Goal: Task Accomplishment & Management: Manage account settings

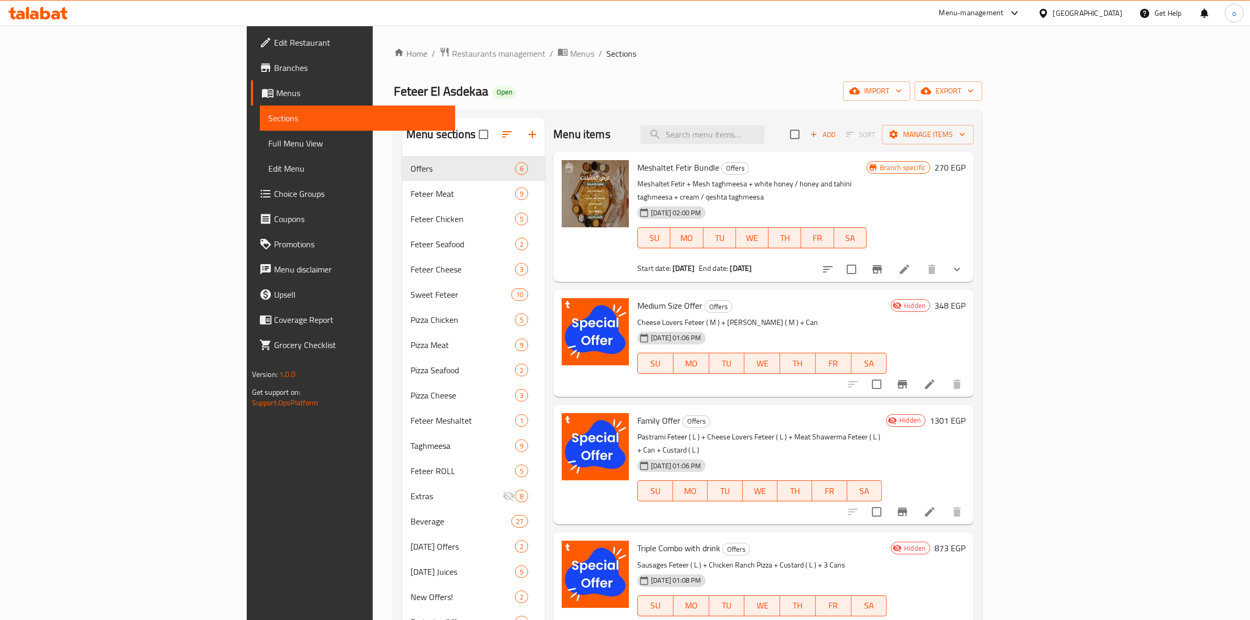
click at [1004, 16] on div "Menu-management" at bounding box center [972, 13] width 65 height 13
click at [274, 61] on span "Branches" at bounding box center [360, 67] width 173 height 13
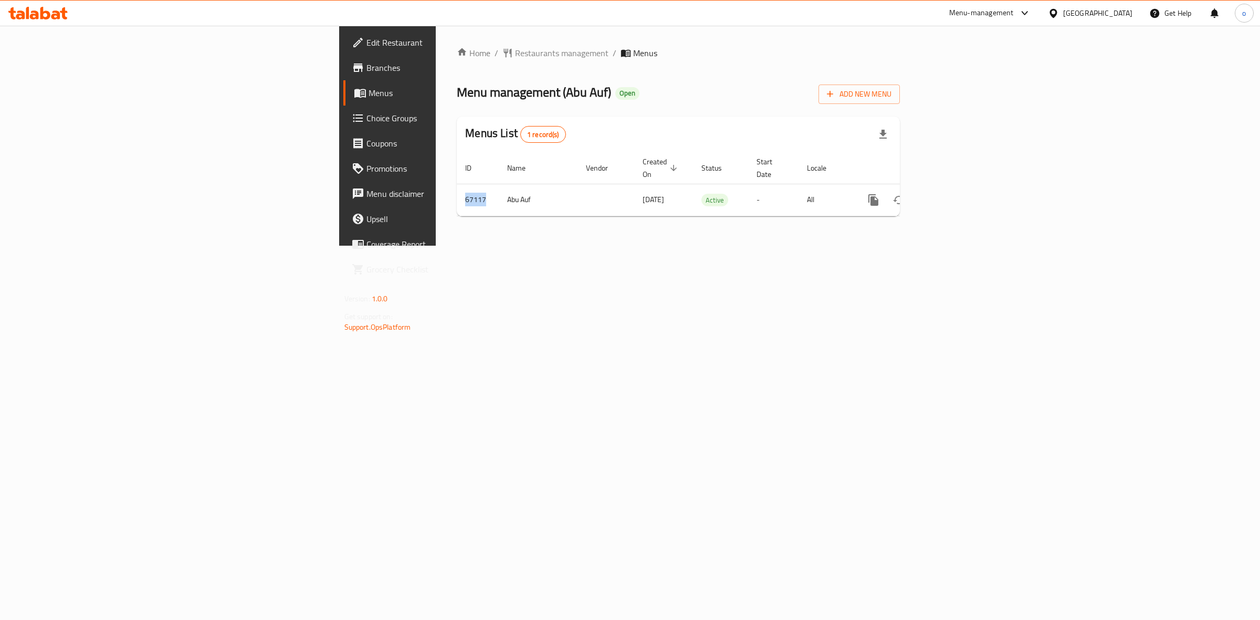
drag, startPoint x: 271, startPoint y: 195, endPoint x: 988, endPoint y: 251, distance: 719.5
click at [921, 246] on div "Home / Restaurants management / Menus Menu management ( Abu Auf ) Open Add New …" at bounding box center [678, 136] width 485 height 220
click at [956, 194] on icon "enhanced table" at bounding box center [949, 200] width 13 height 13
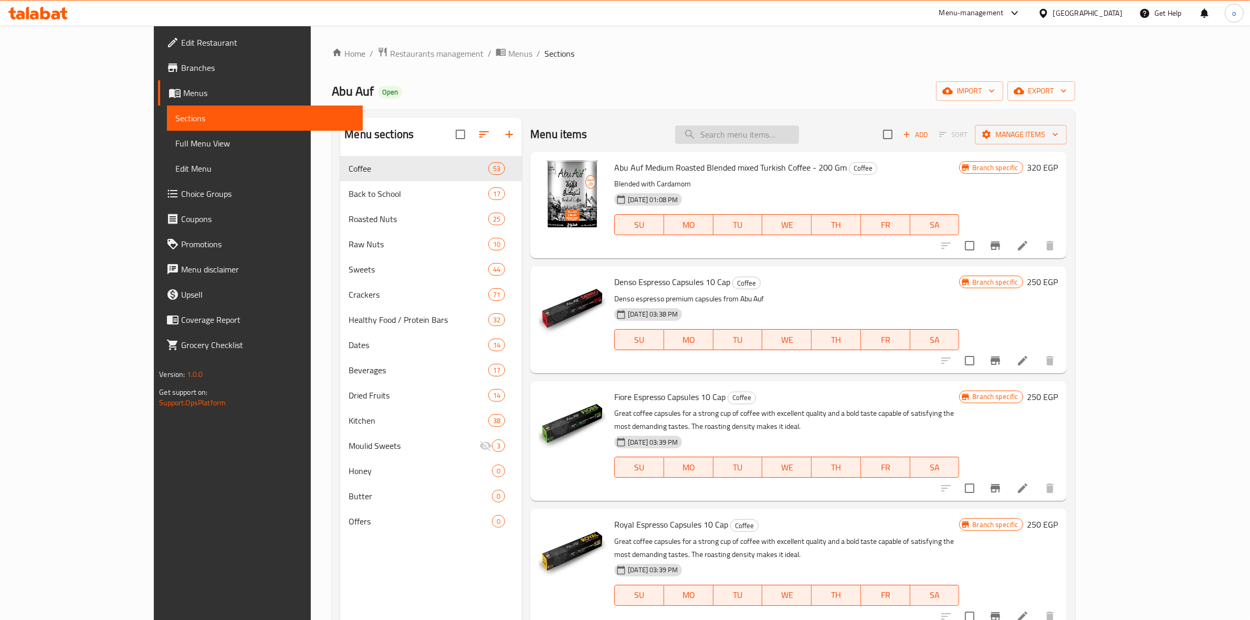
click at [799, 135] on input "search" at bounding box center [737, 135] width 124 height 18
paste input "Abu Auf Sahlab - 180 GM"
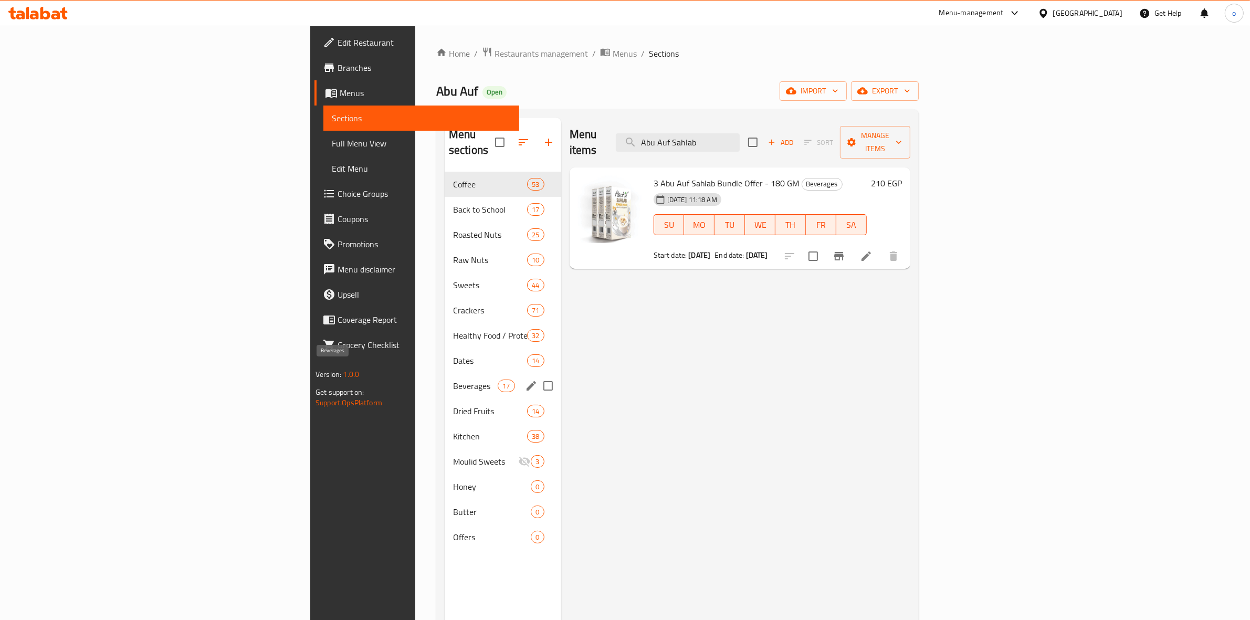
click at [445, 373] on div "Beverages 17" at bounding box center [503, 385] width 117 height 25
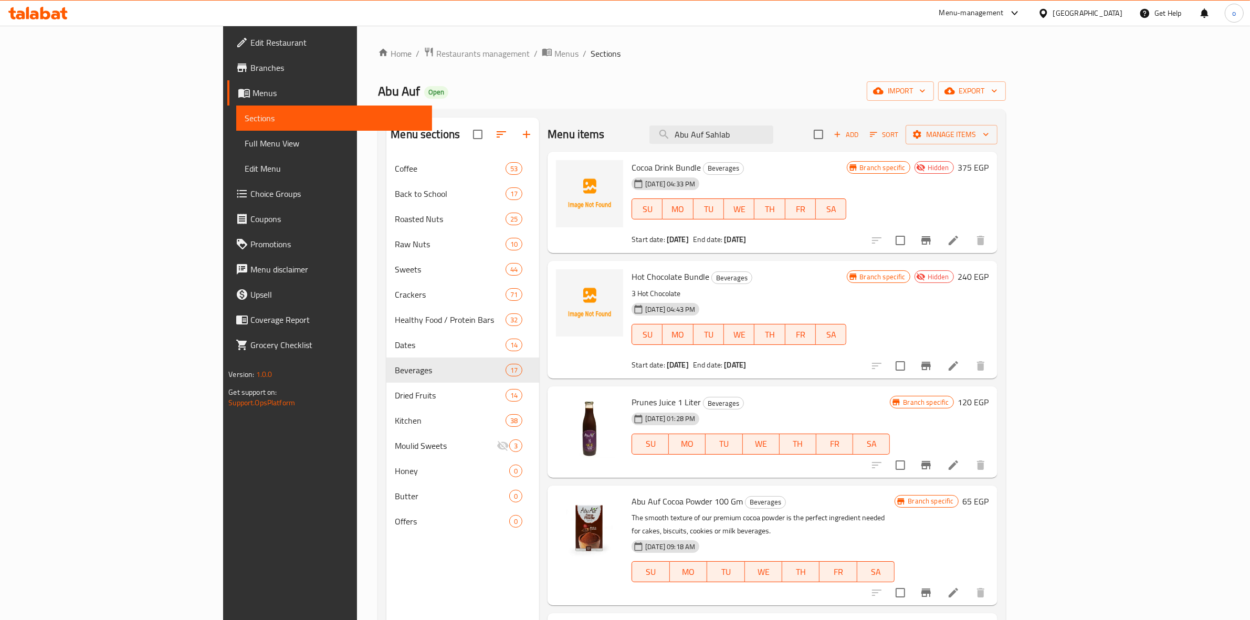
click at [839, 118] on div "Menu items Abu Auf Sahlab Add Sort Manage items" at bounding box center [773, 135] width 450 height 34
click at [774, 135] on input "Abu Auf Sahlab" at bounding box center [712, 135] width 124 height 18
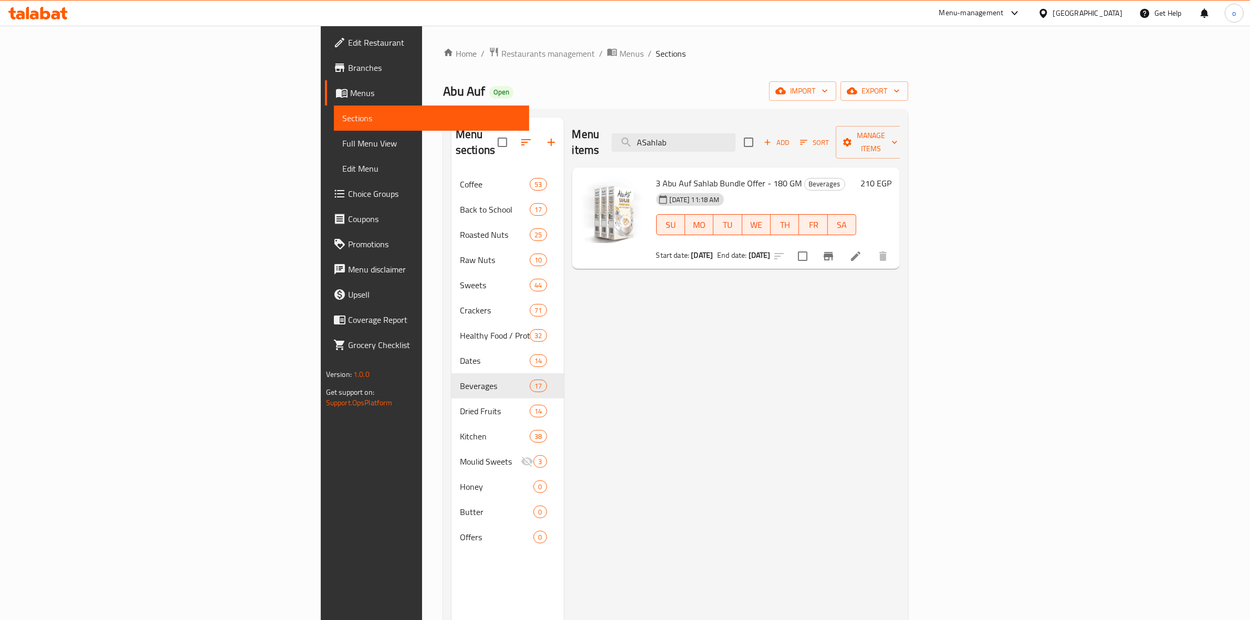
type input "Sahlab"
click at [736, 138] on input "Sahlab" at bounding box center [674, 142] width 124 height 18
click at [736, 133] on input "Sahlab" at bounding box center [674, 142] width 124 height 18
drag, startPoint x: 778, startPoint y: 129, endPoint x: 630, endPoint y: 142, distance: 148.6
click at [630, 142] on div "Menu items Sahlab Add Sort Manage items" at bounding box center [736, 143] width 328 height 50
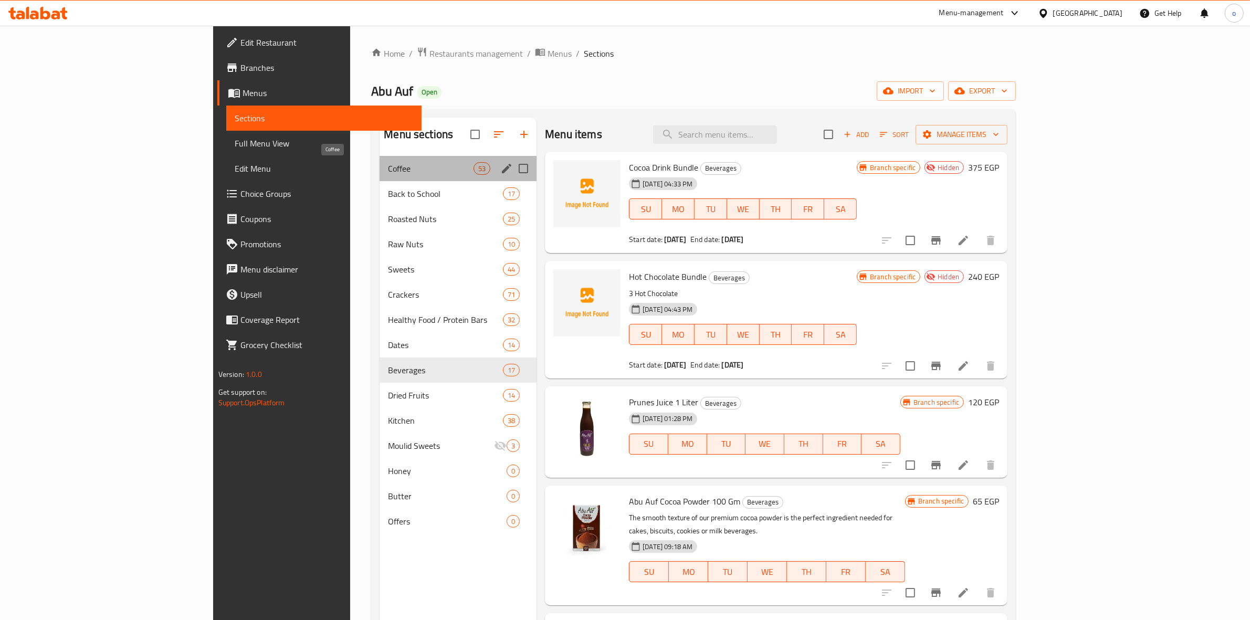
click at [388, 166] on span "Coffee" at bounding box center [431, 168] width 86 height 13
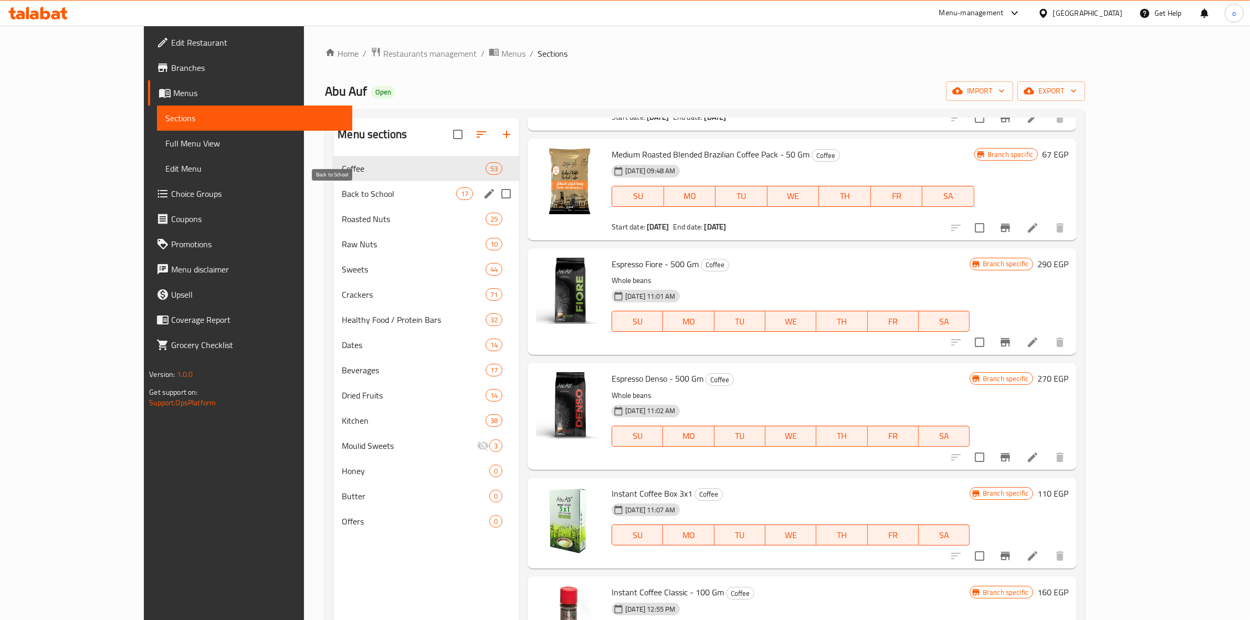
click at [400, 198] on span "Back to School" at bounding box center [399, 193] width 114 height 13
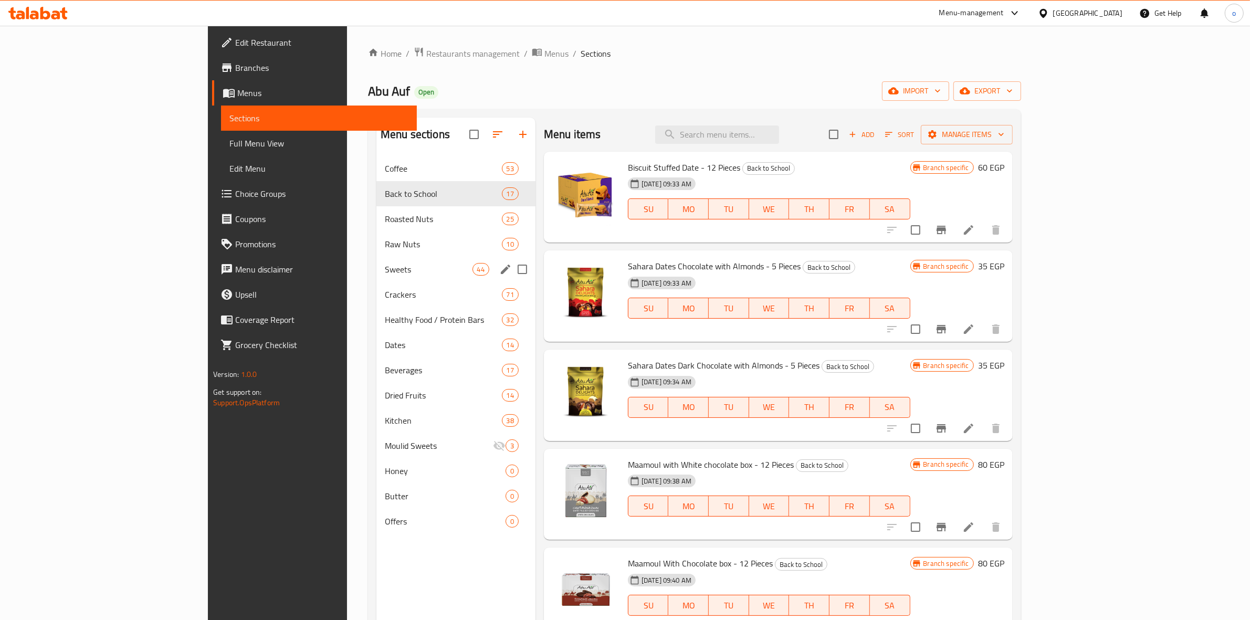
click at [385, 245] on span "Raw Nuts" at bounding box center [443, 244] width 117 height 13
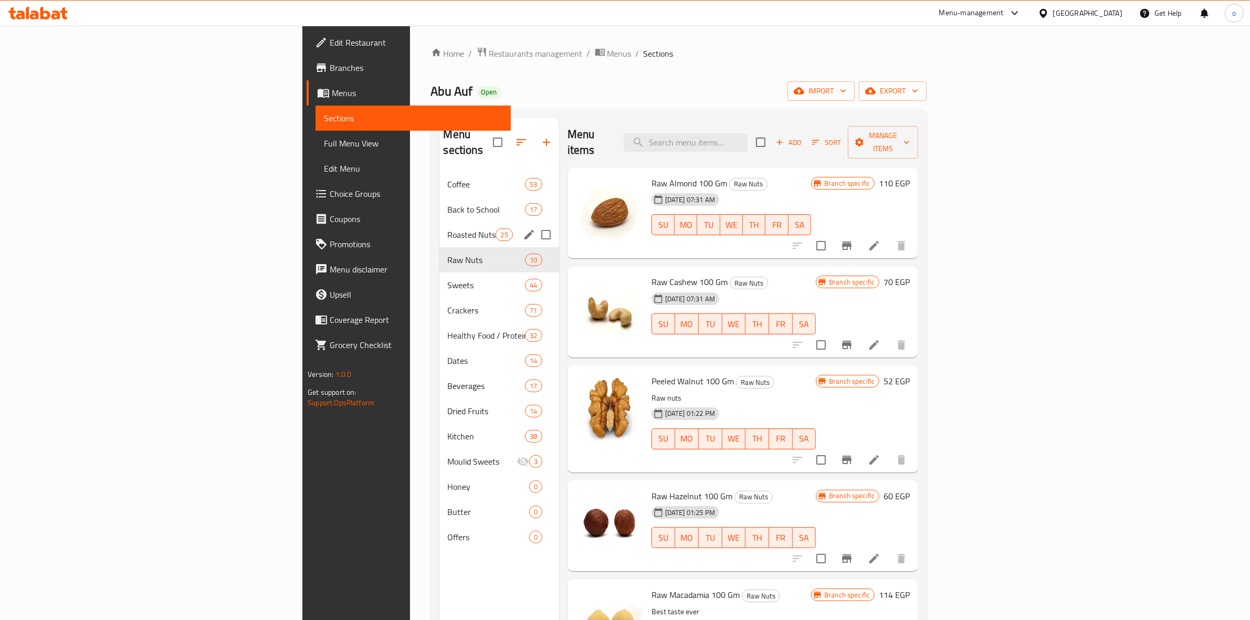
click at [448, 228] on span "Roasted Nuts" at bounding box center [472, 234] width 48 height 13
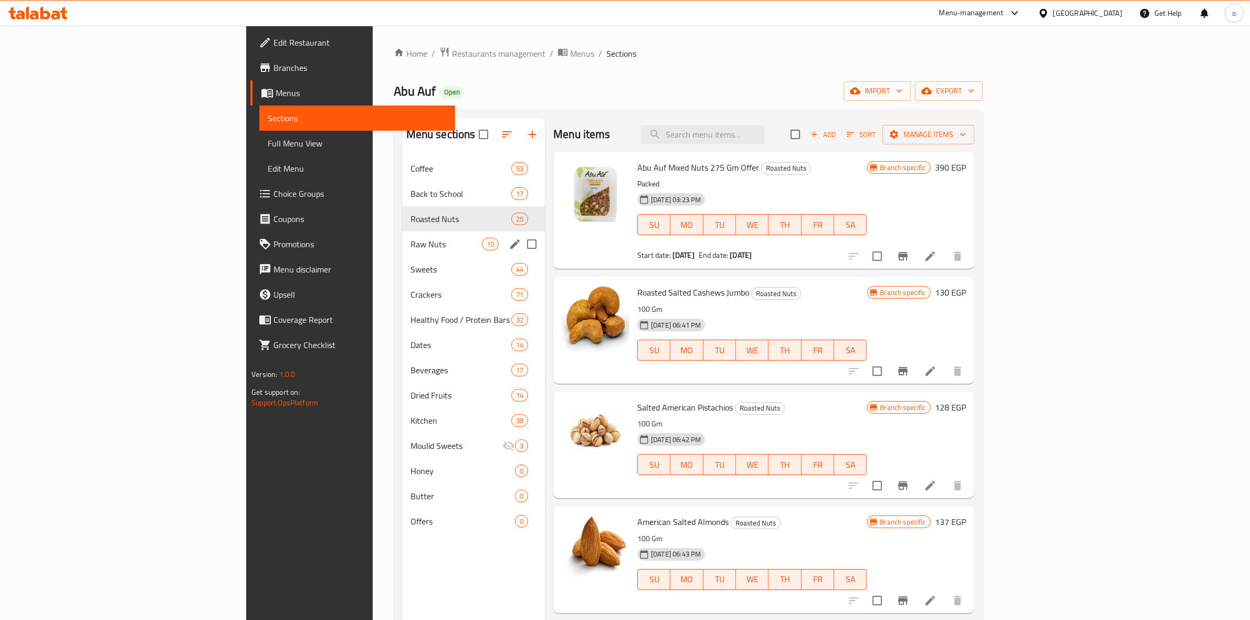
click at [411, 244] on span "Raw Nuts" at bounding box center [446, 244] width 71 height 13
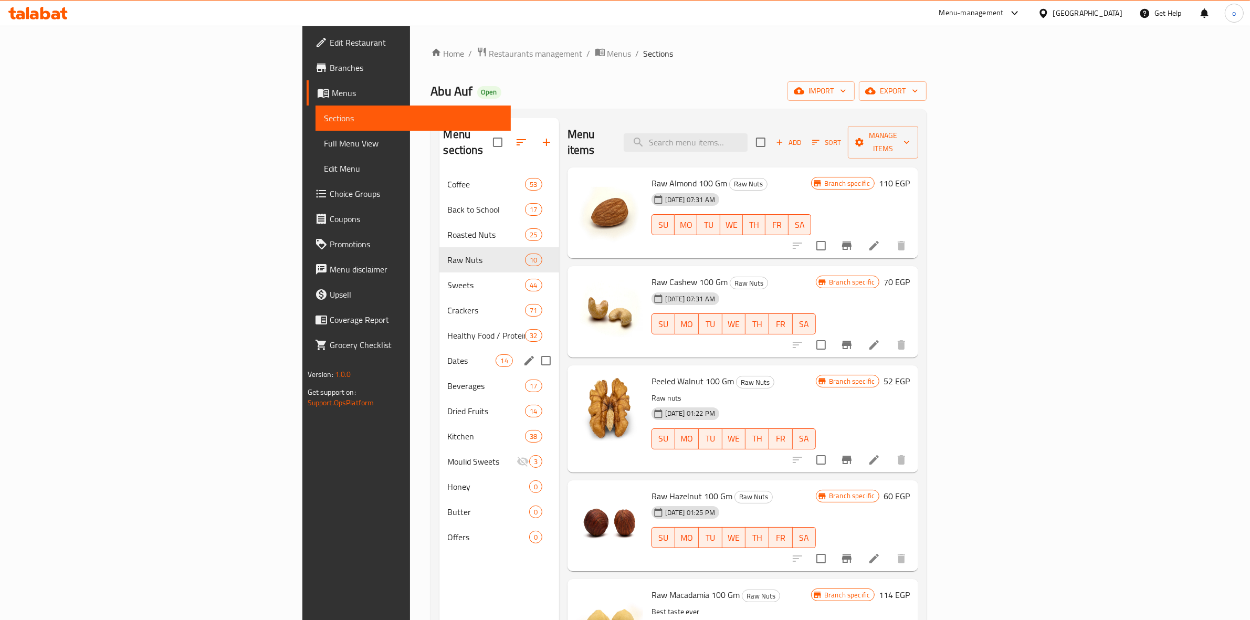
click at [448, 354] on span "Dates" at bounding box center [472, 360] width 48 height 13
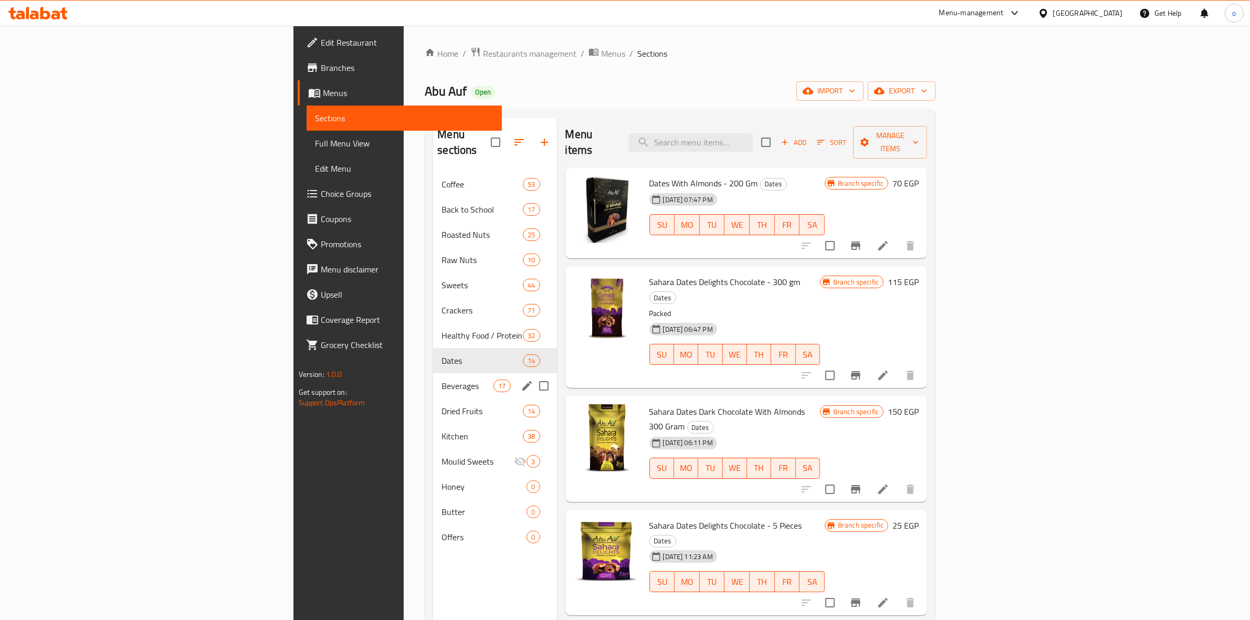
click at [442, 380] on span "Beverages" at bounding box center [468, 386] width 52 height 13
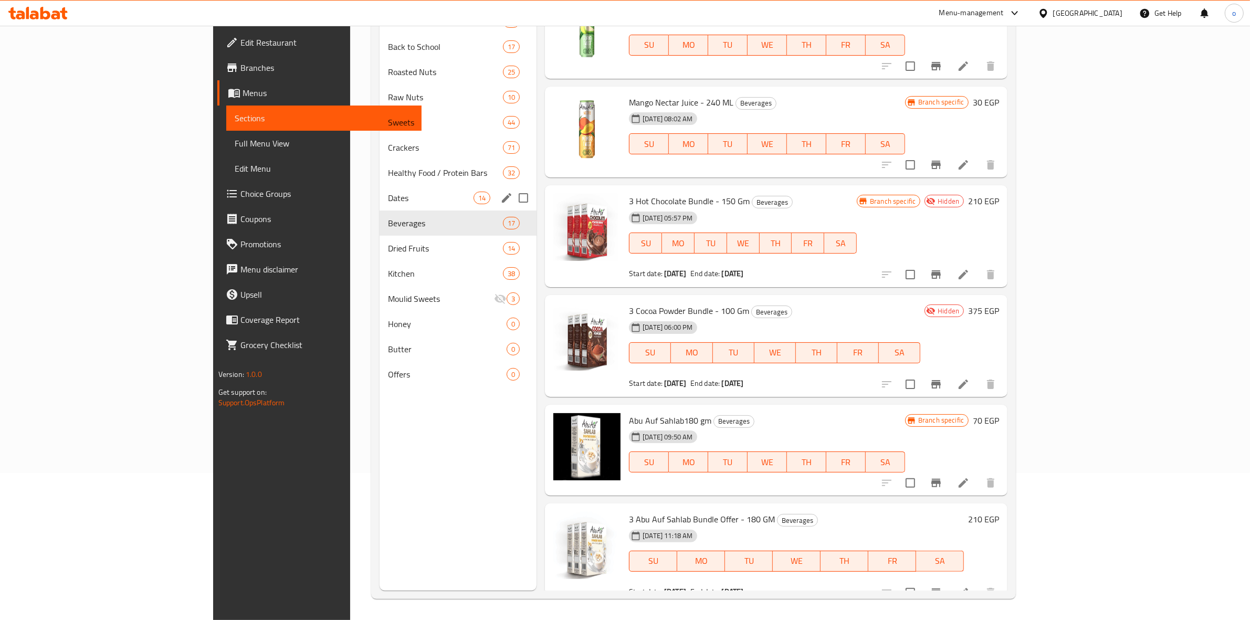
scroll to position [16, 0]
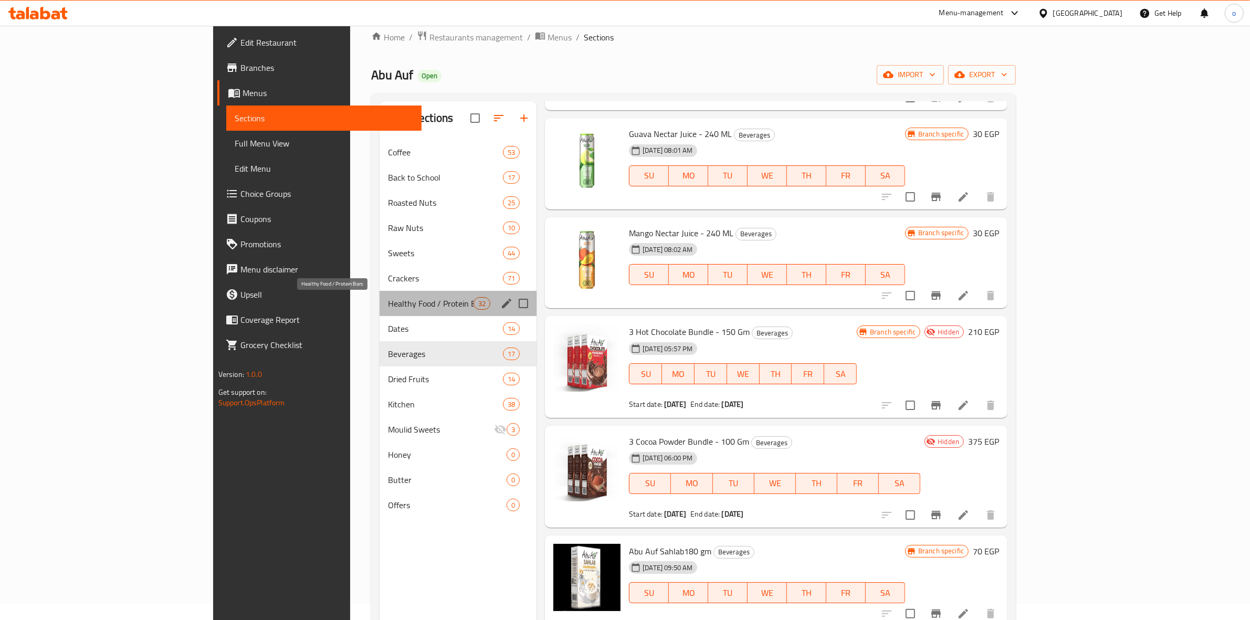
click at [388, 308] on span "Healthy Food / Protein Bars" at bounding box center [431, 303] width 86 height 13
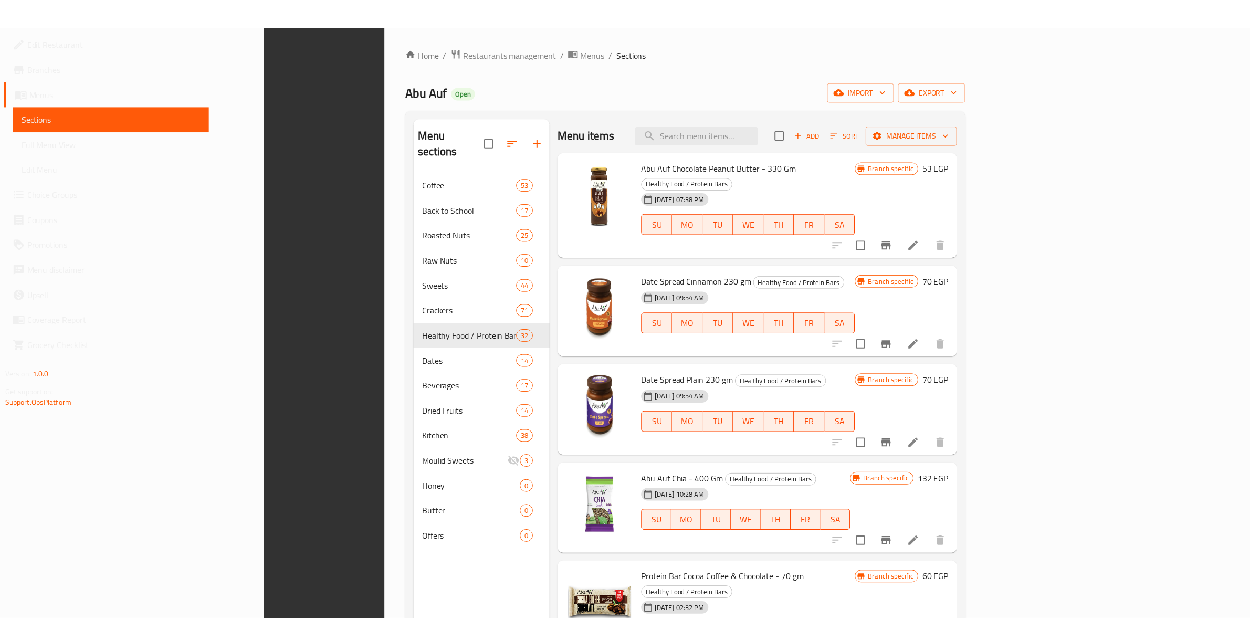
scroll to position [148, 0]
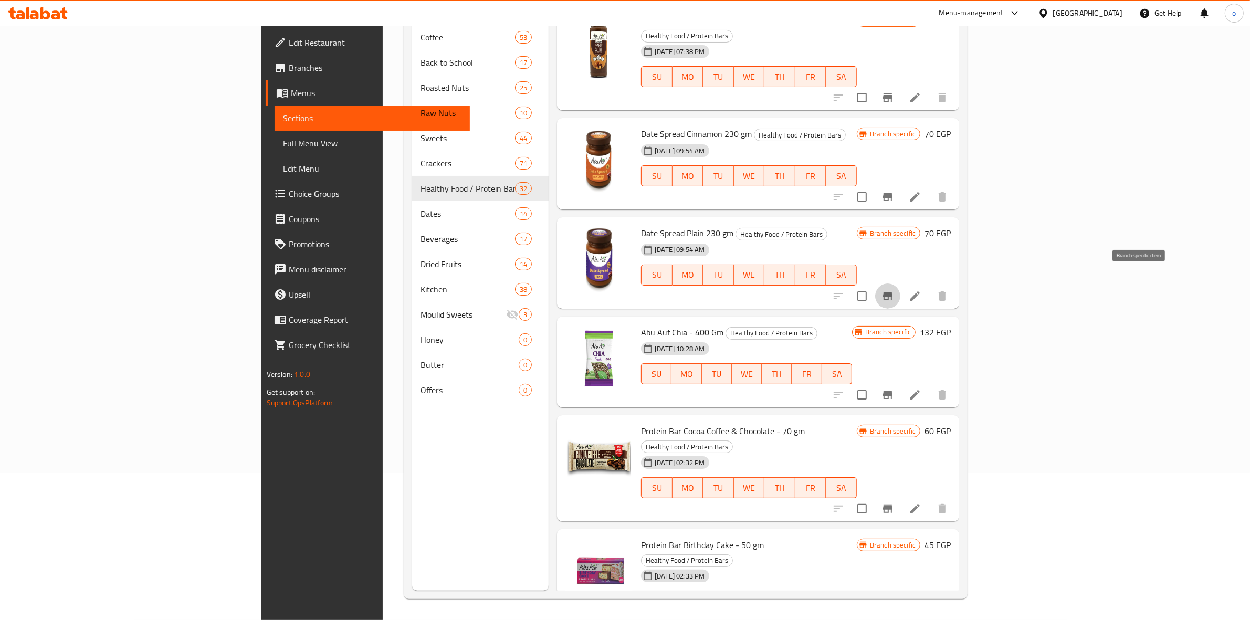
click at [893, 292] on icon "Branch-specific-item" at bounding box center [887, 296] width 9 height 8
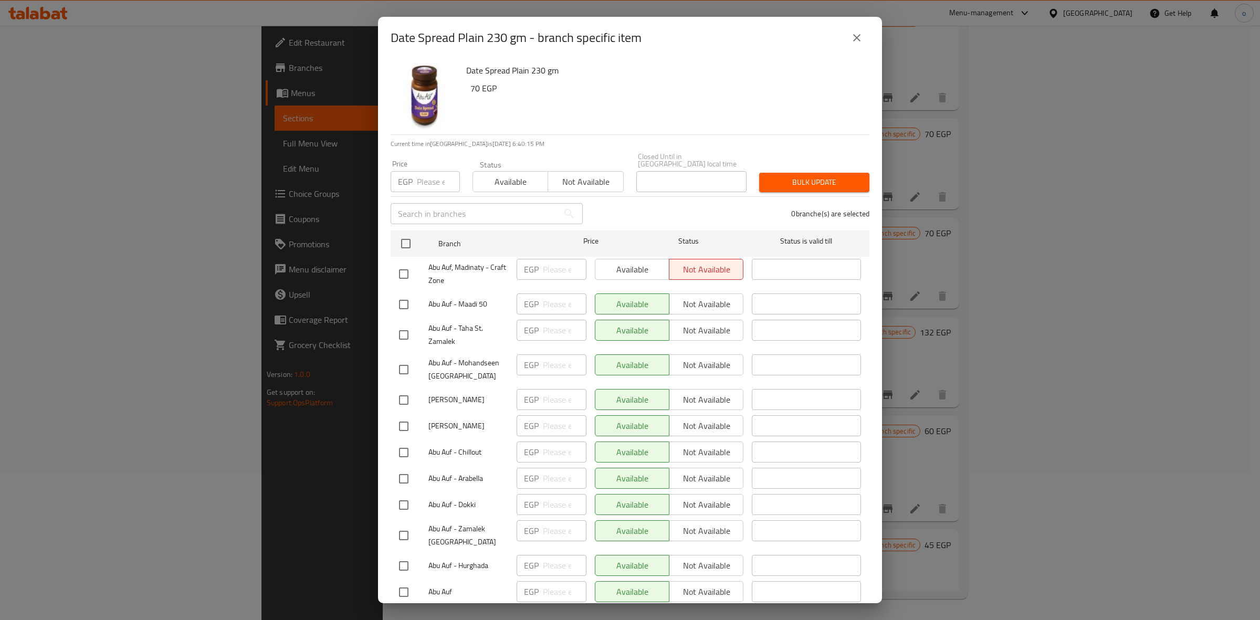
click at [875, 45] on div "Date Spread Plain 230 gm - branch specific item" at bounding box center [630, 38] width 504 height 42
click at [852, 34] on icon "close" at bounding box center [857, 38] width 13 height 13
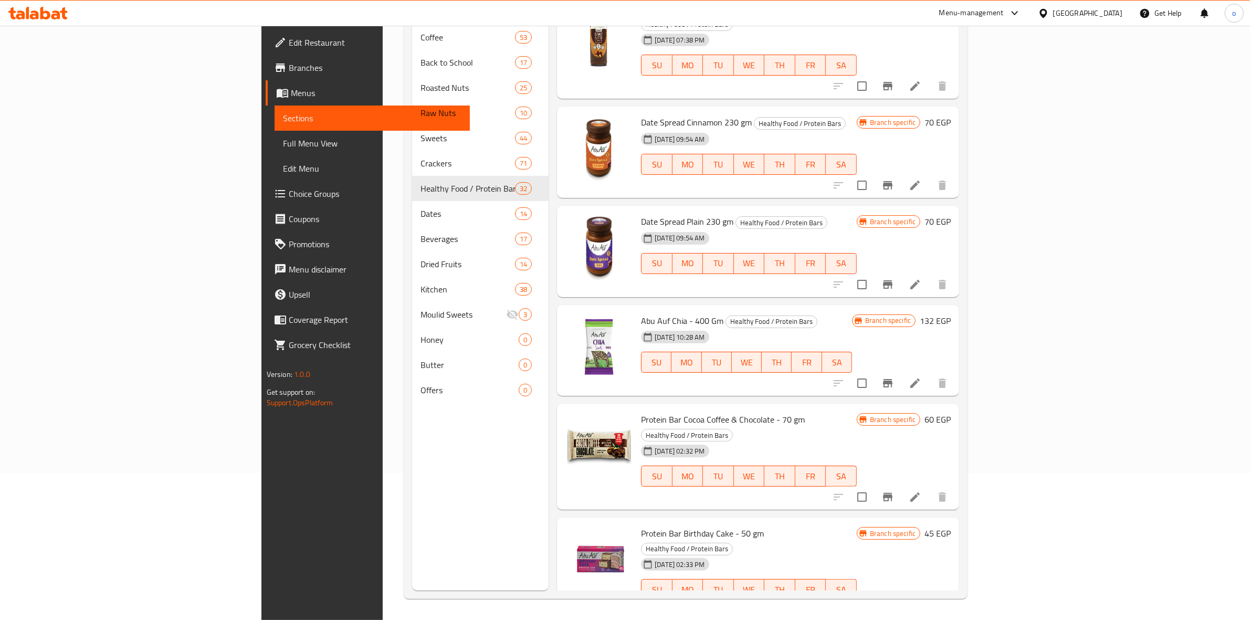
scroll to position [0, 0]
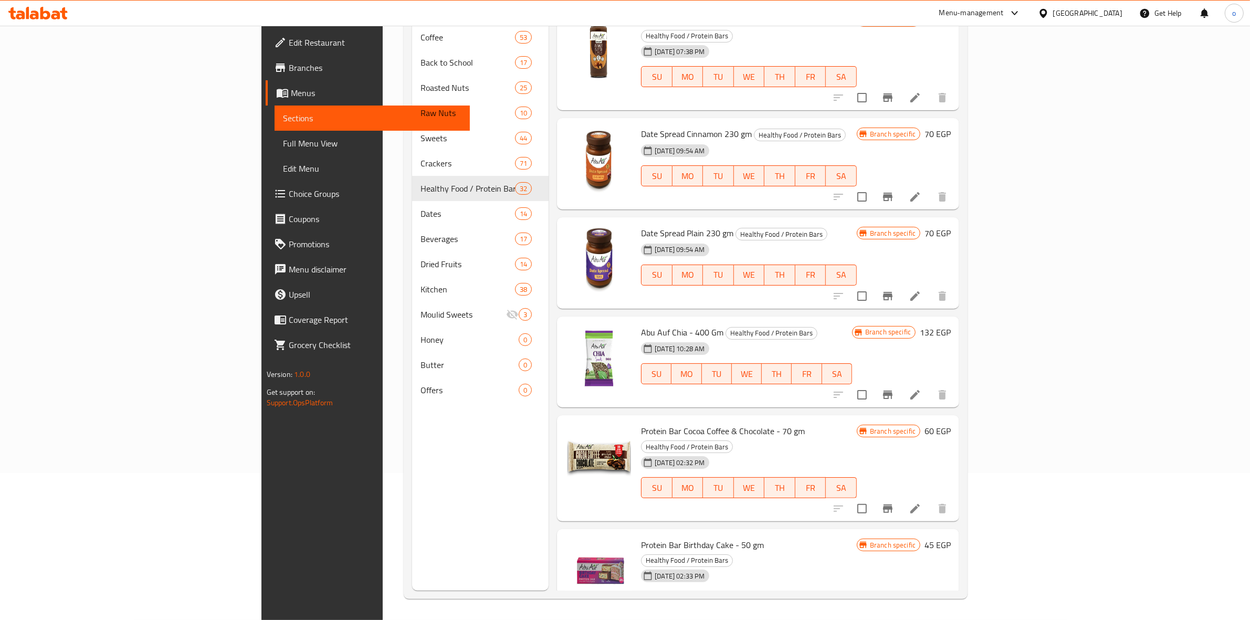
click at [894, 191] on icon "Branch-specific-item" at bounding box center [888, 197] width 13 height 13
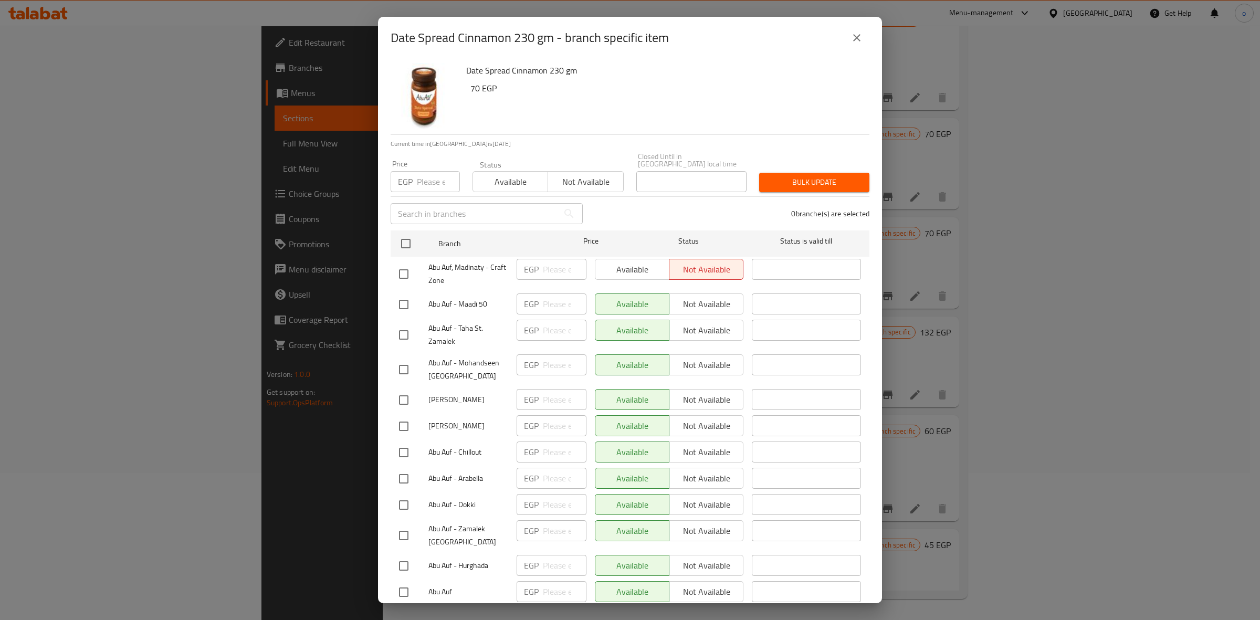
click at [847, 35] on button "close" at bounding box center [856, 37] width 25 height 25
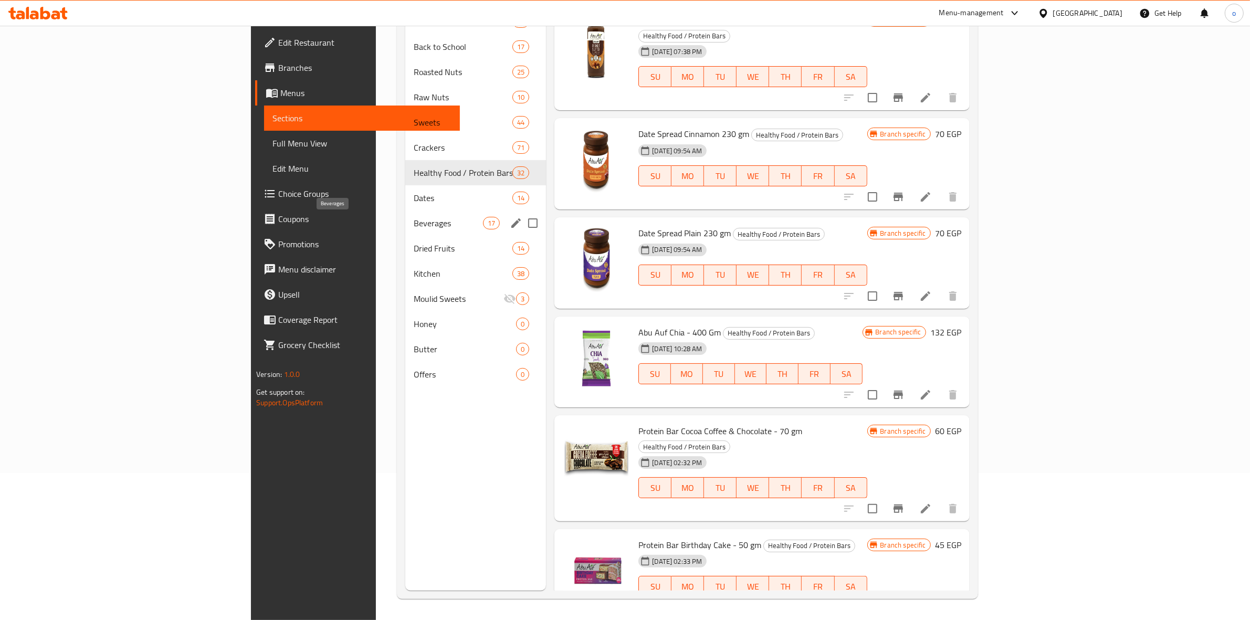
click at [414, 217] on span "Beverages" at bounding box center [448, 223] width 69 height 13
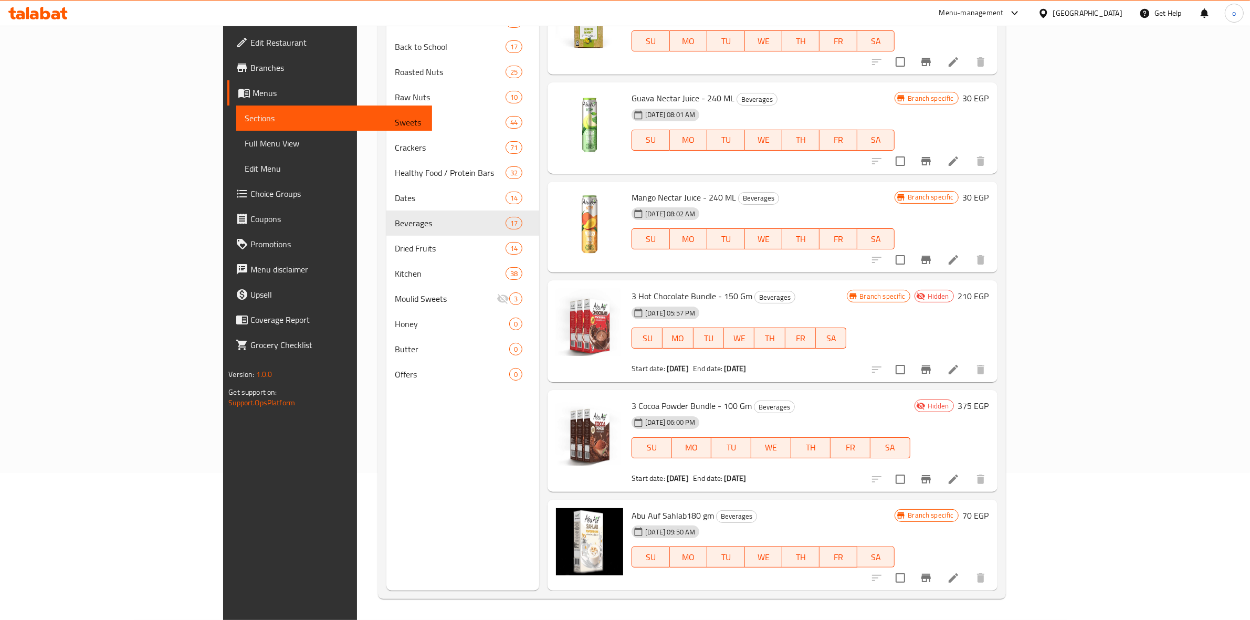
scroll to position [1172, 0]
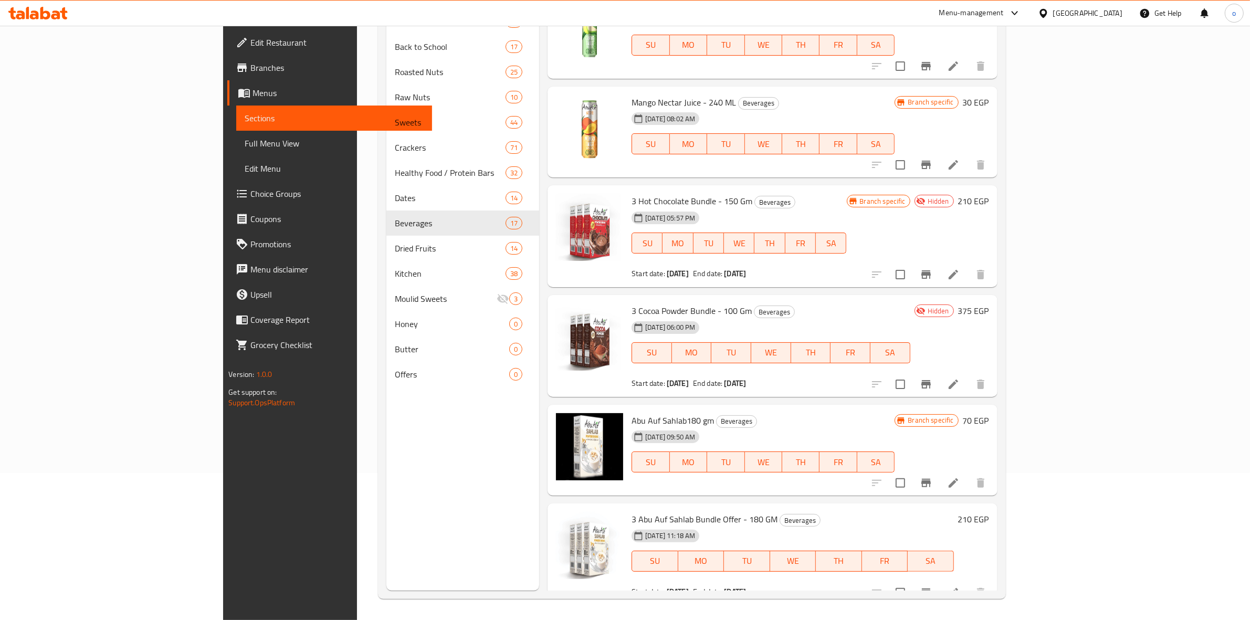
click at [931, 479] on icon "Branch-specific-item" at bounding box center [926, 483] width 9 height 8
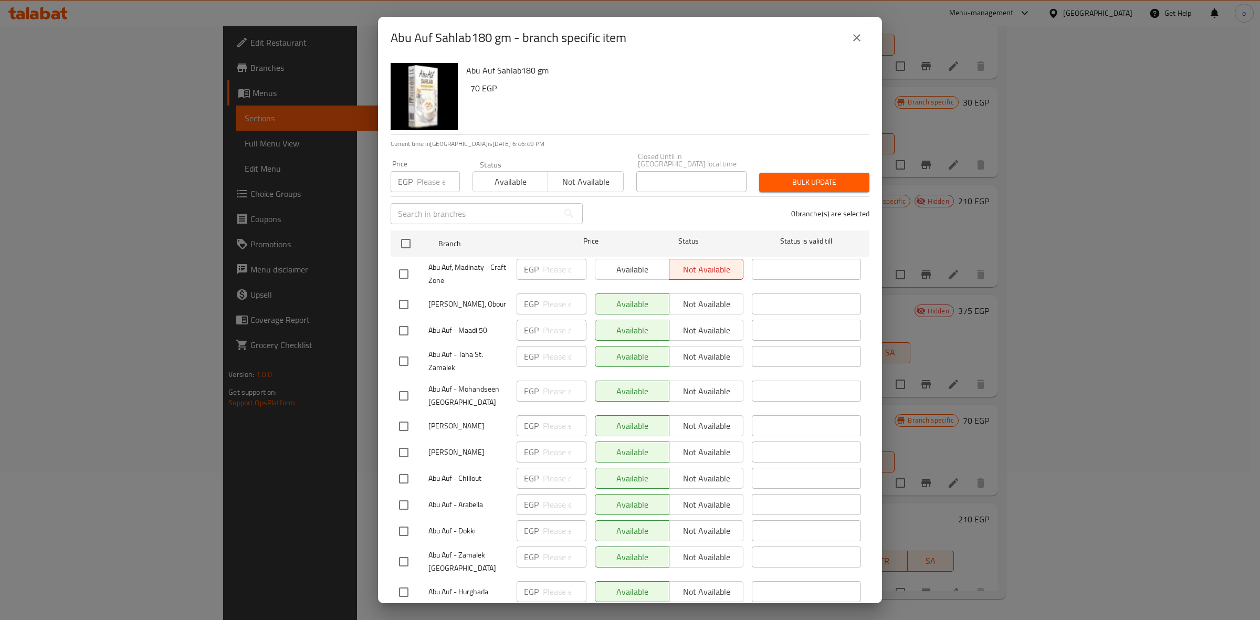
click at [855, 25] on button "close" at bounding box center [856, 37] width 25 height 25
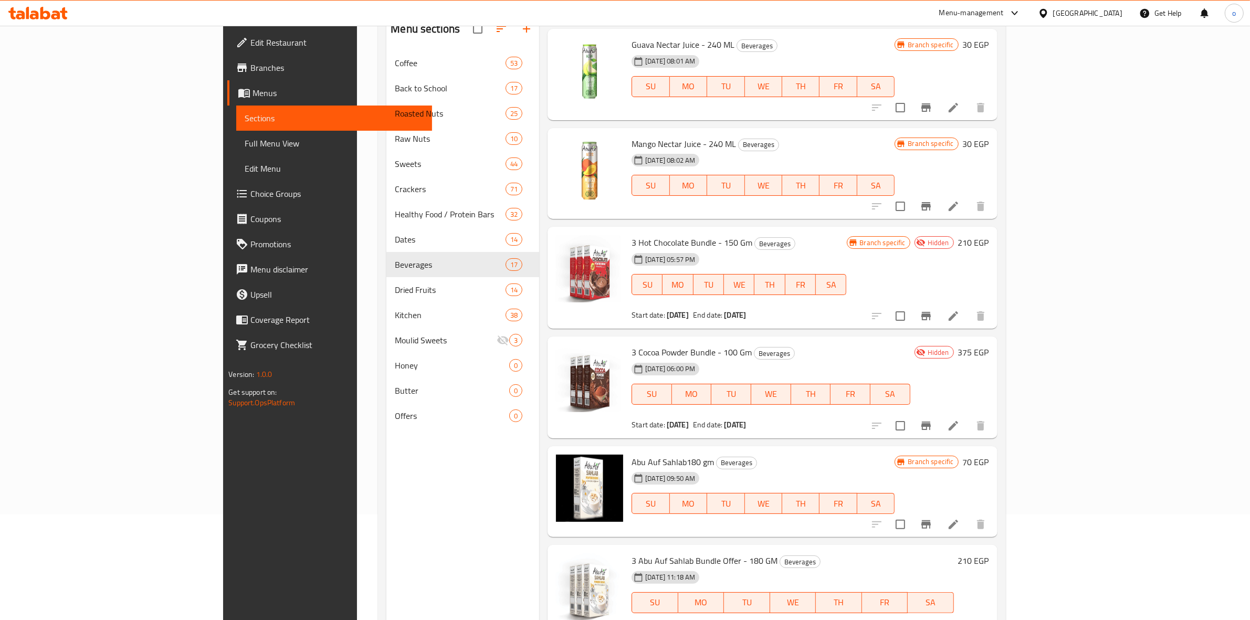
scroll to position [82, 0]
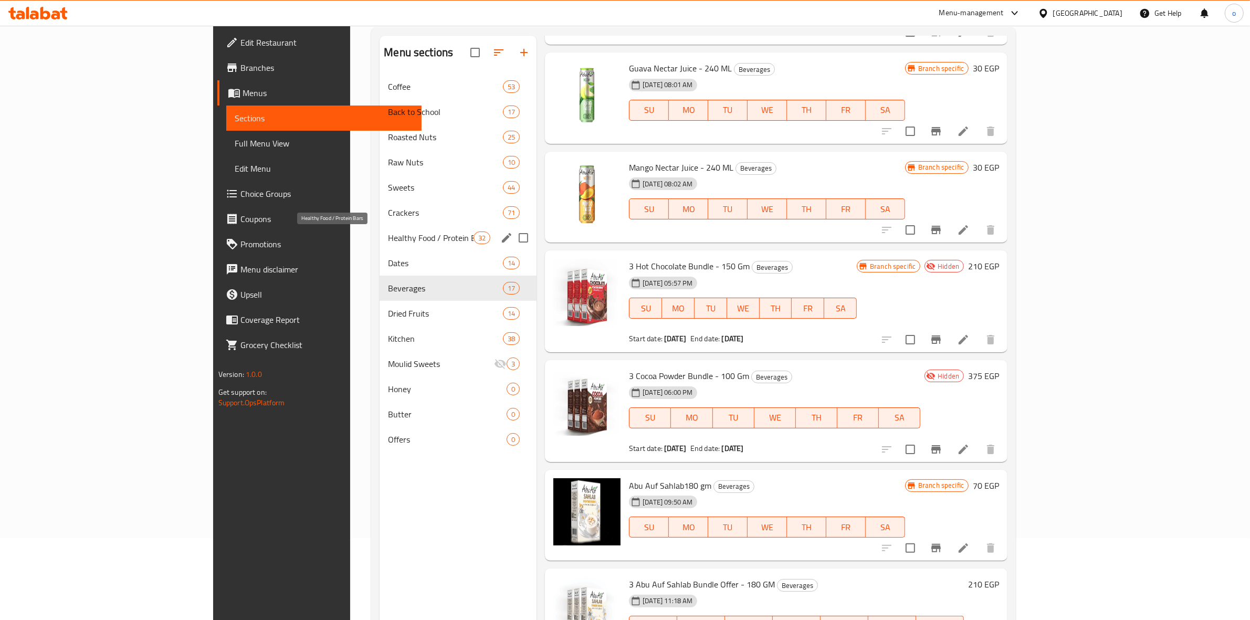
click at [388, 240] on span "Healthy Food / Protein Bars" at bounding box center [431, 238] width 86 height 13
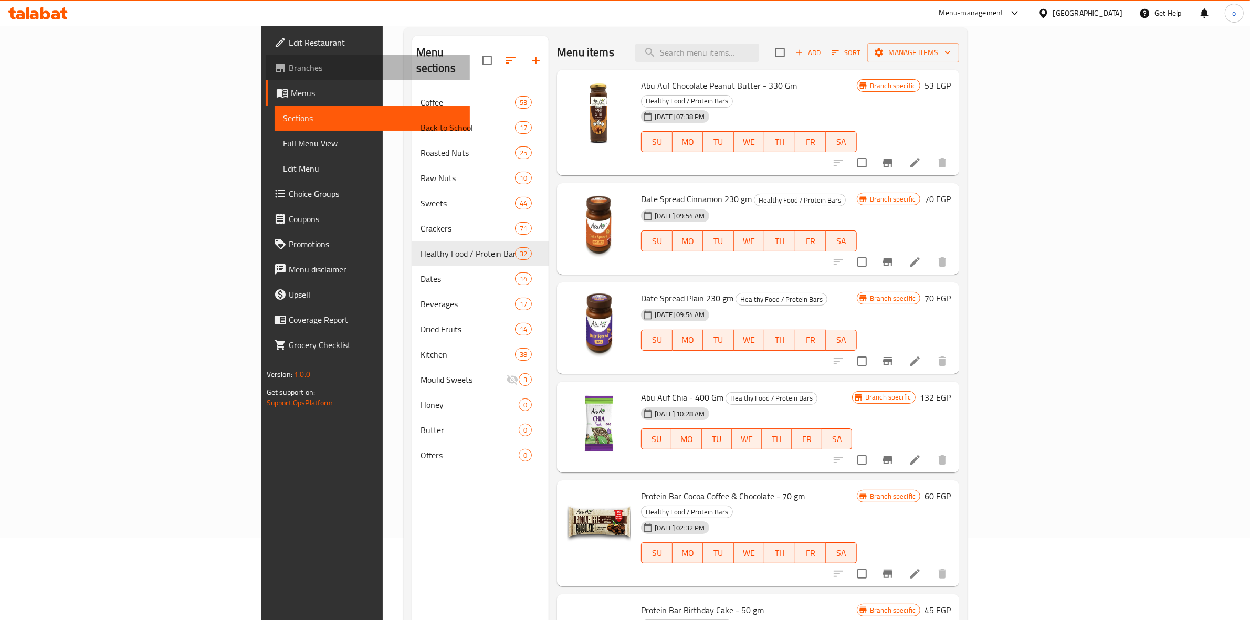
click at [266, 79] on link "Branches" at bounding box center [368, 67] width 205 height 25
